Goal: Task Accomplishment & Management: Manage account settings

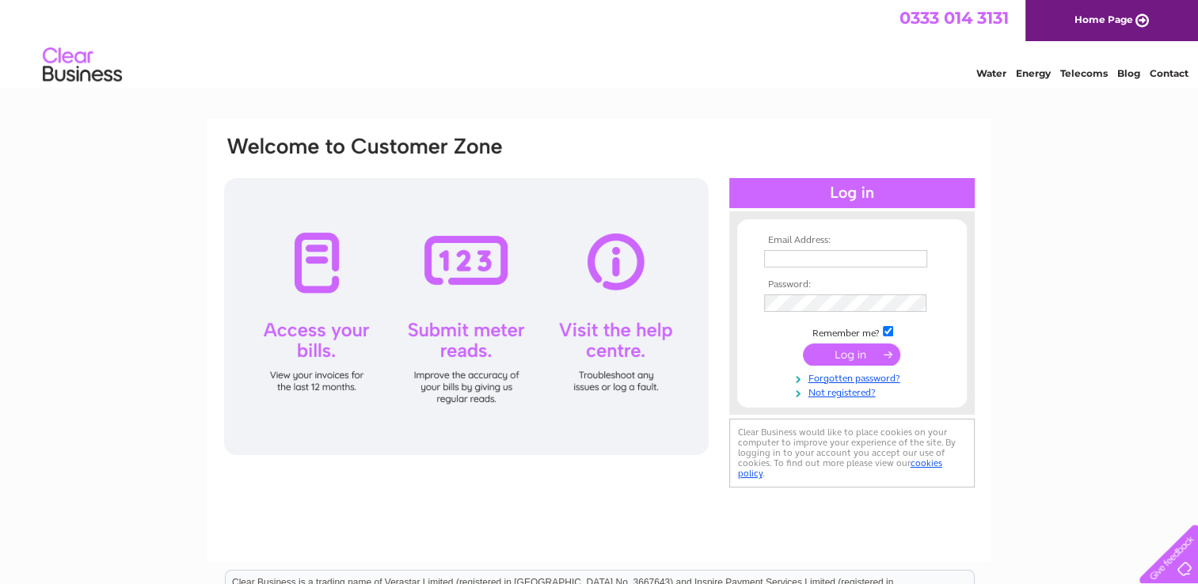
click at [781, 264] on input "text" at bounding box center [845, 258] width 163 height 17
type input "[EMAIL_ADDRESS][DOMAIN_NAME]"
click at [864, 355] on input "submit" at bounding box center [851, 355] width 97 height 22
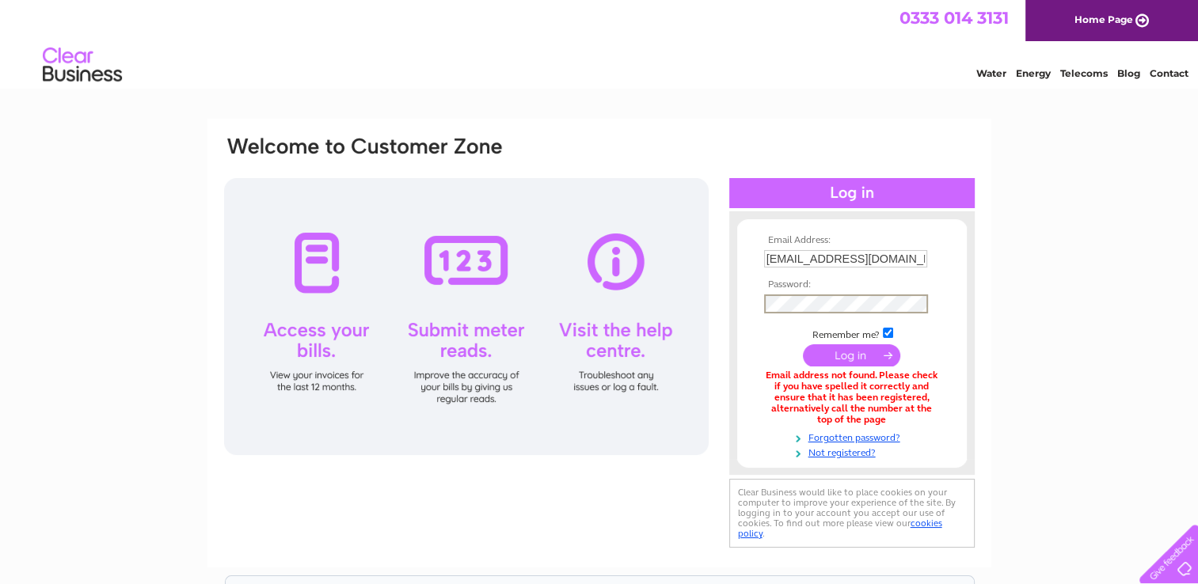
click at [803, 344] on input "submit" at bounding box center [851, 355] width 97 height 22
